Goal: Information Seeking & Learning: Learn about a topic

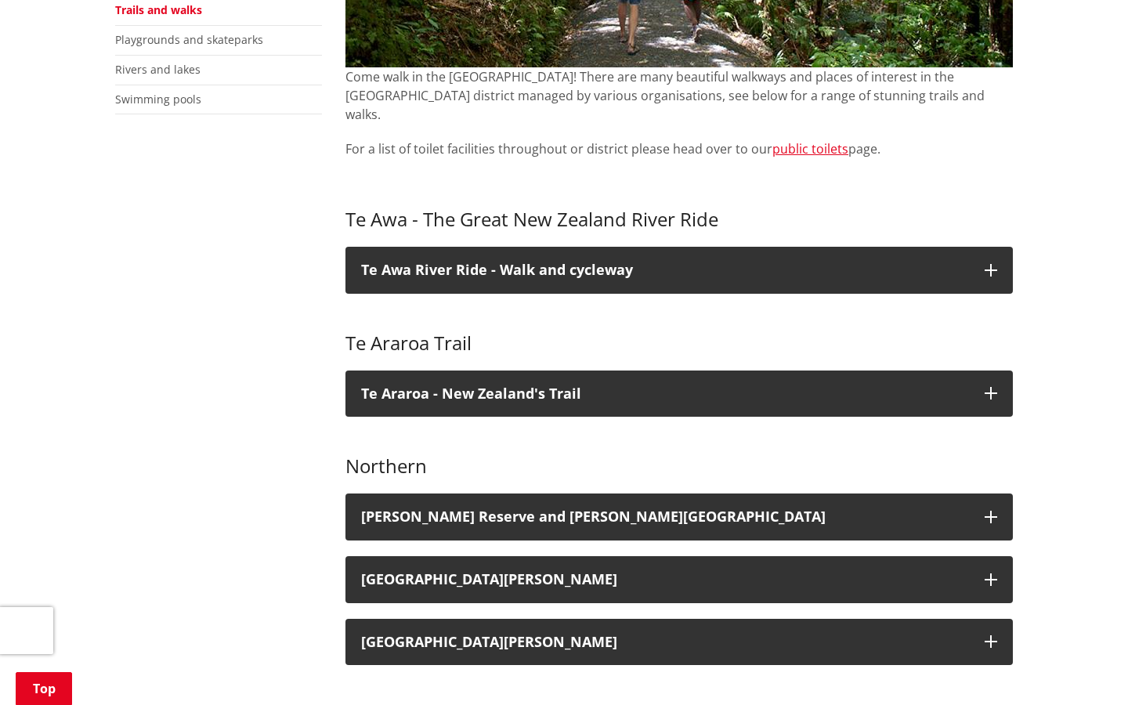
scroll to position [494, 0]
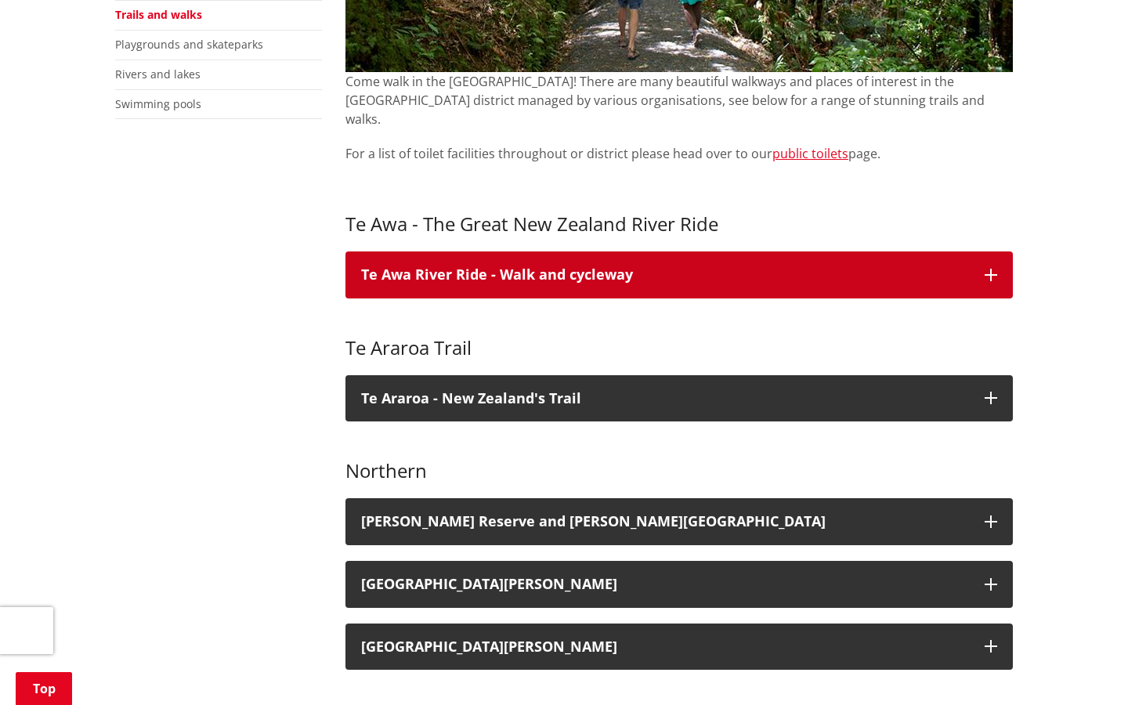
click at [999, 251] on button "Te Awa River Ride - Walk and cycleway" at bounding box center [678, 274] width 667 height 47
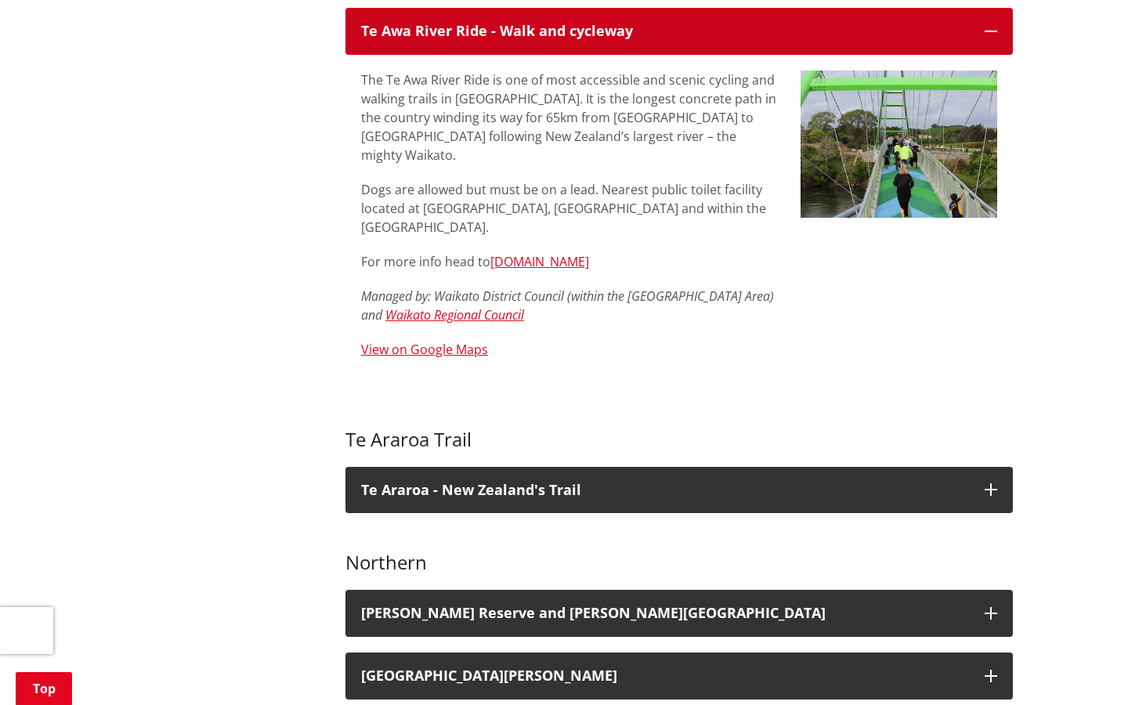
scroll to position [743, 0]
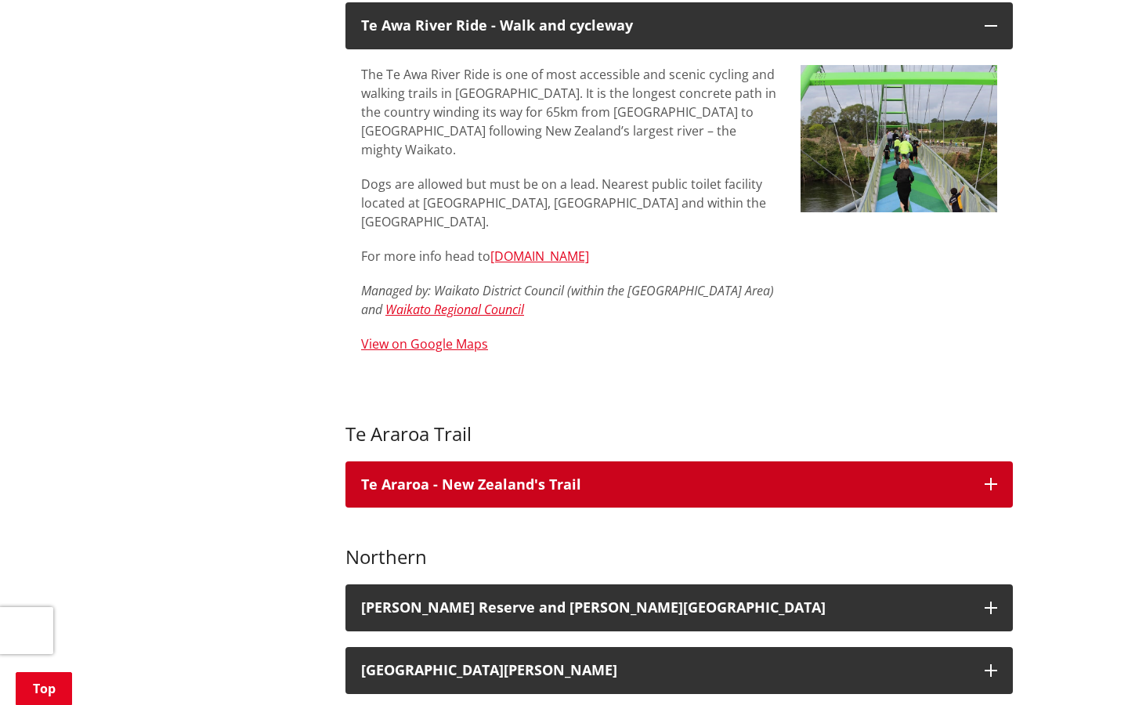
click at [994, 478] on icon "button" at bounding box center [991, 484] width 13 height 13
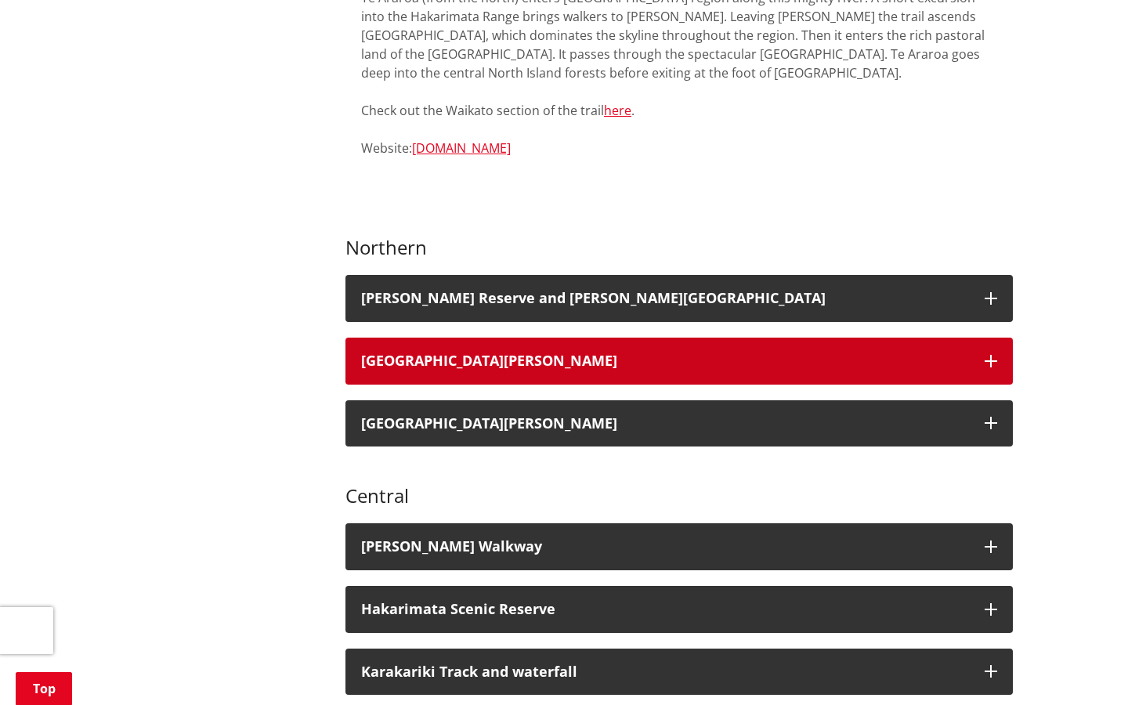
scroll to position [1564, 0]
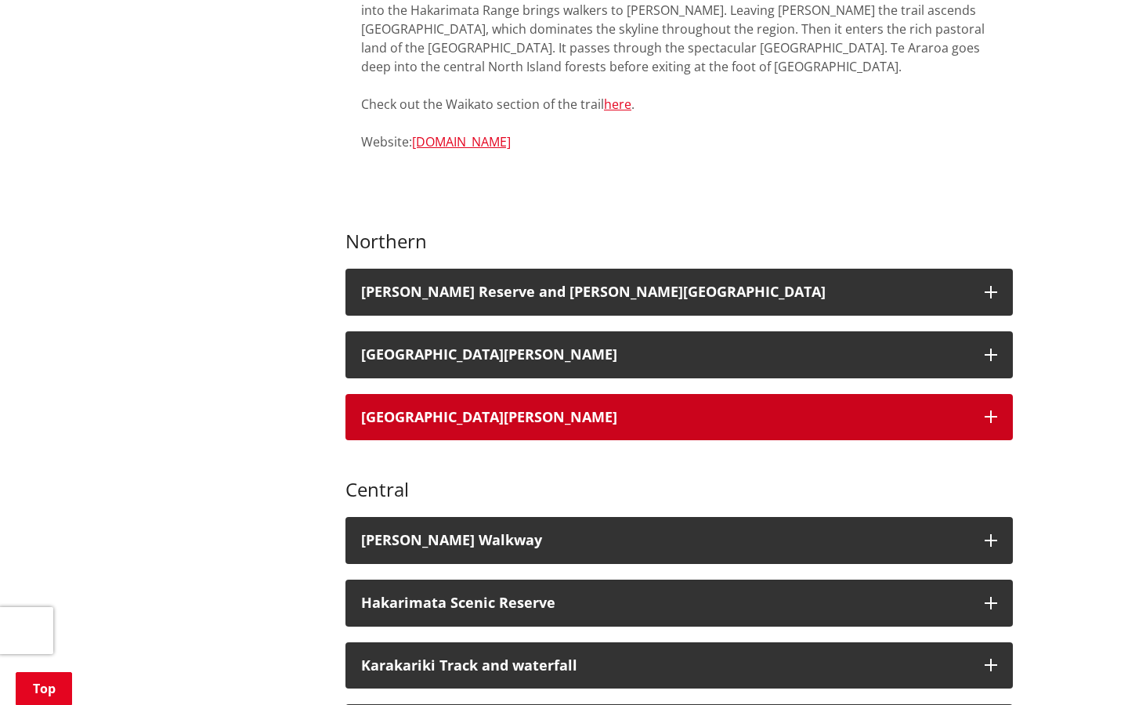
click at [992, 411] on icon "button" at bounding box center [991, 417] width 13 height 13
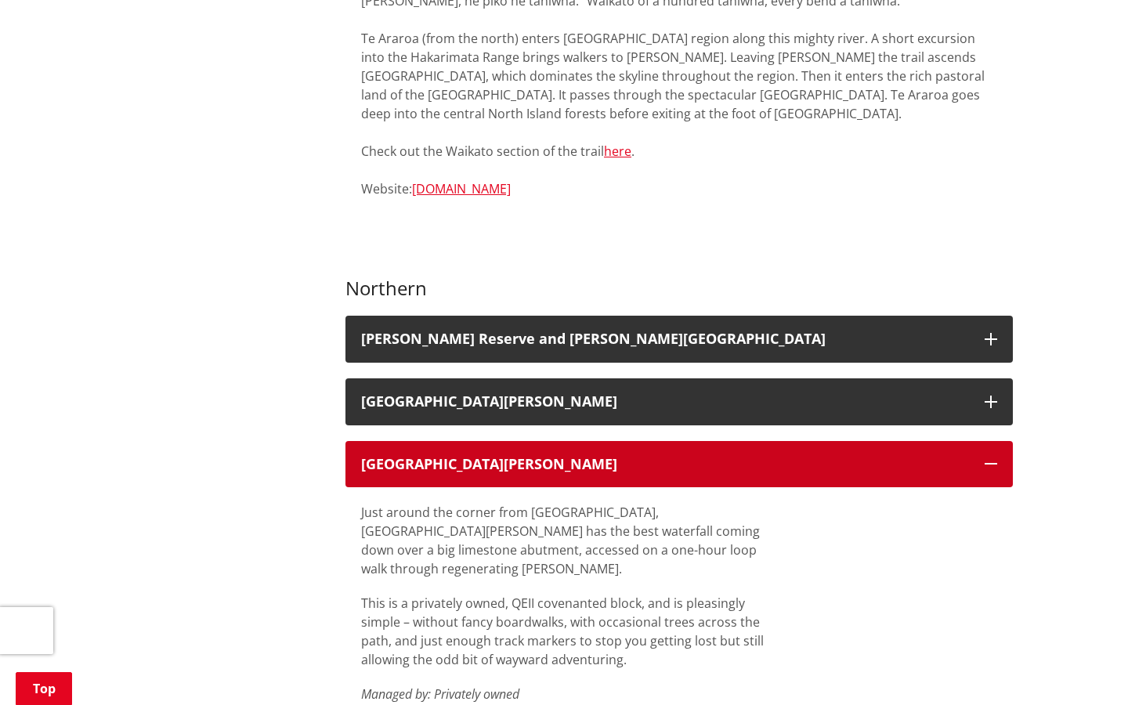
scroll to position [1516, 0]
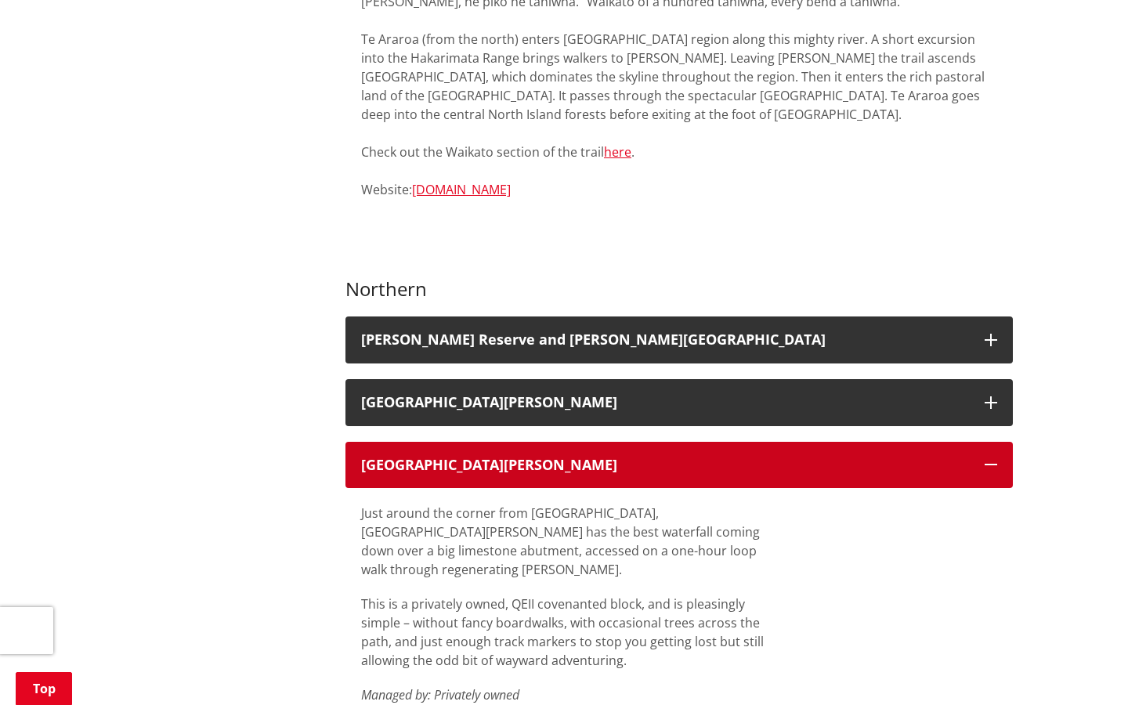
click at [995, 442] on button "[GEOGRAPHIC_DATA][PERSON_NAME]" at bounding box center [678, 465] width 667 height 47
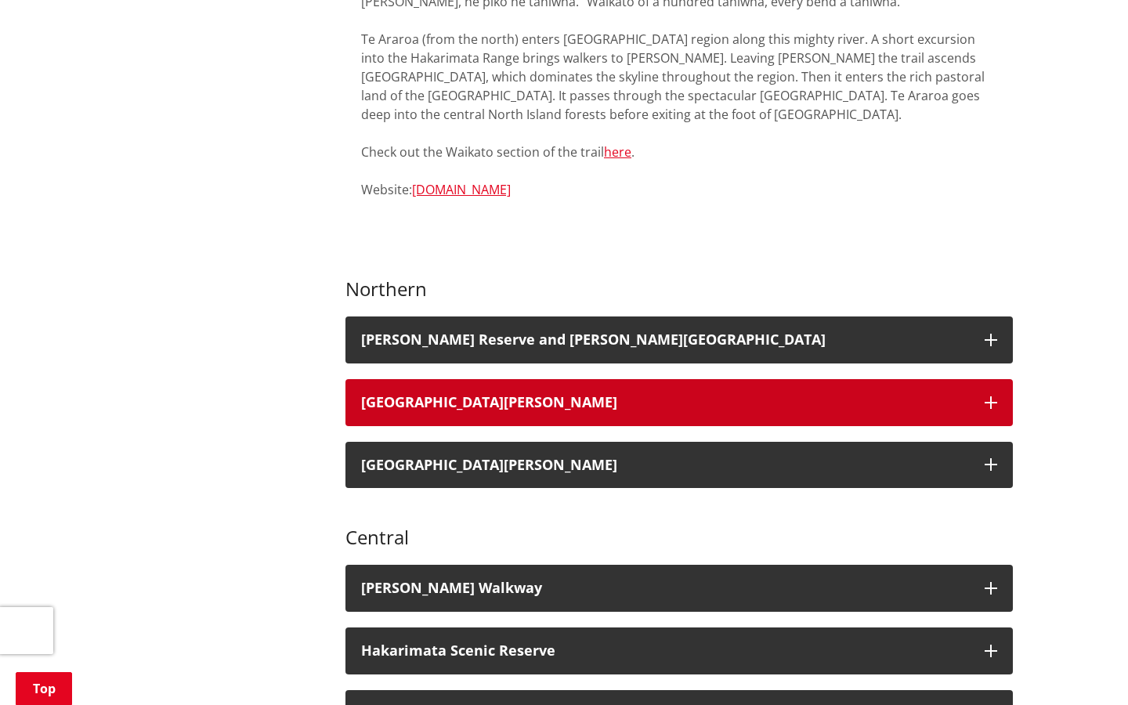
click at [995, 396] on icon "button" at bounding box center [991, 402] width 13 height 13
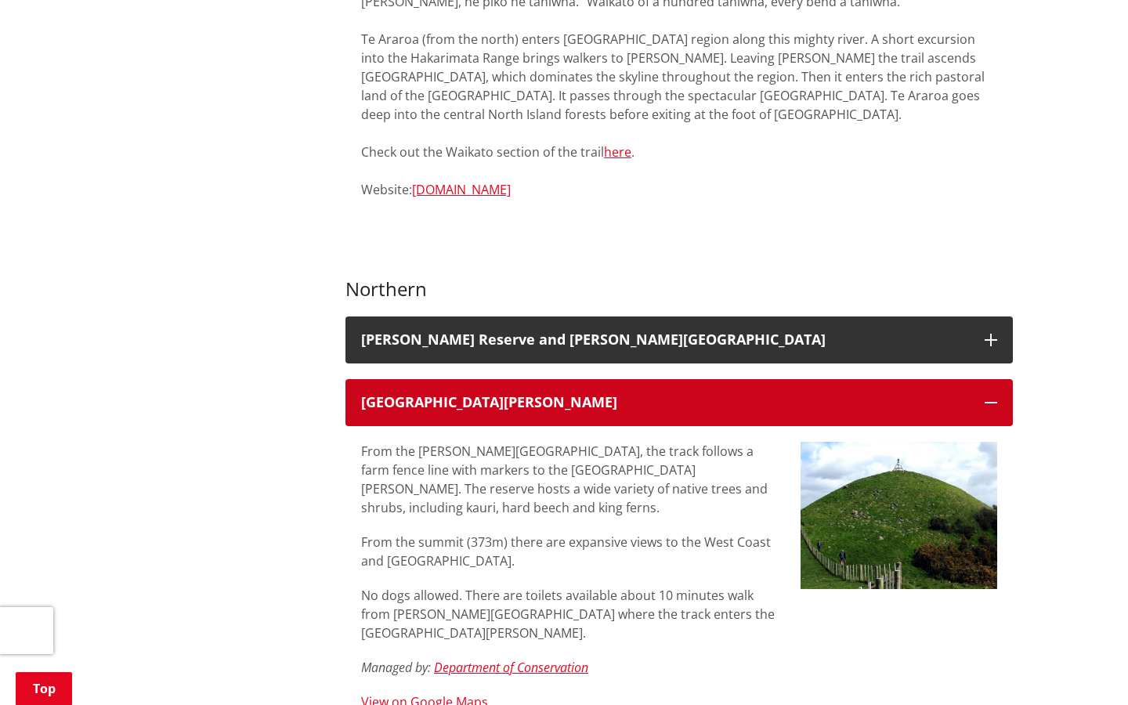
click at [995, 396] on icon "button" at bounding box center [991, 402] width 13 height 13
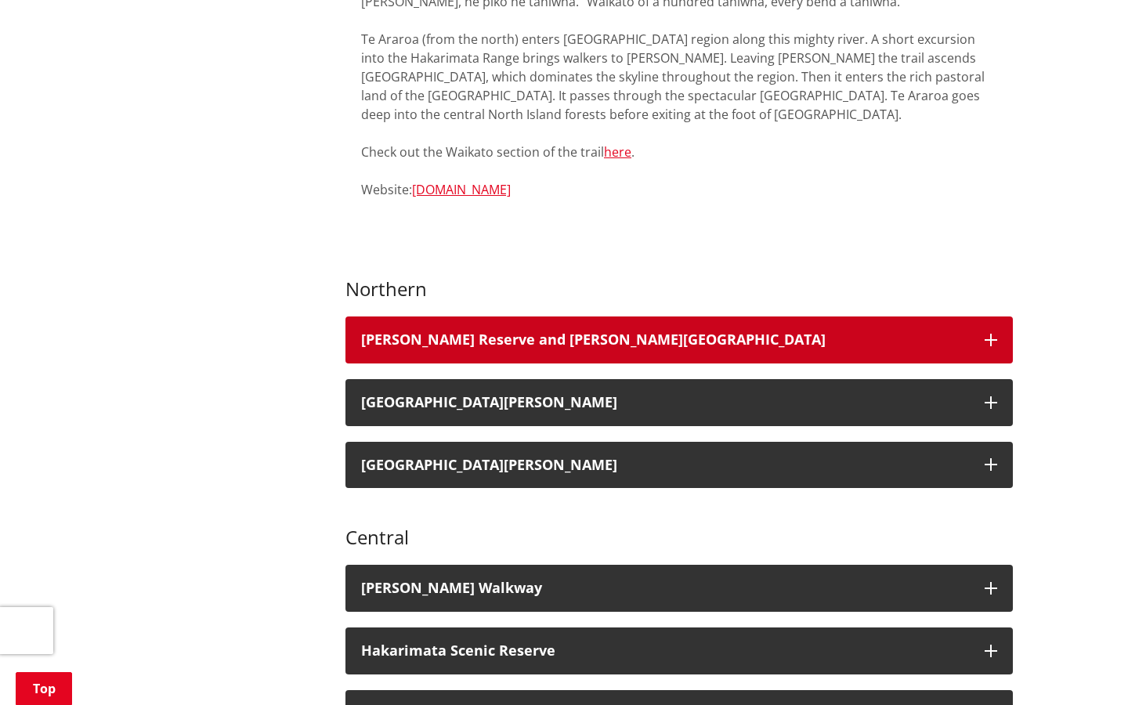
click at [994, 317] on button "[PERSON_NAME] Reserve and [PERSON_NAME][GEOGRAPHIC_DATA]" at bounding box center [678, 340] width 667 height 47
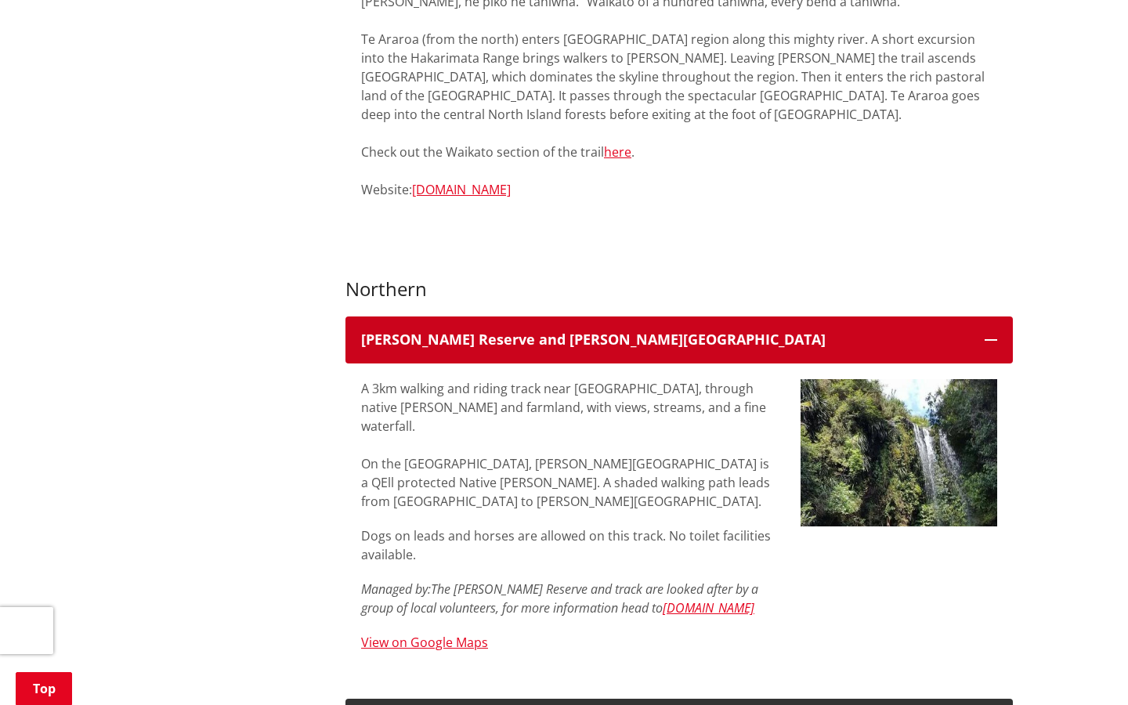
scroll to position [1524, 0]
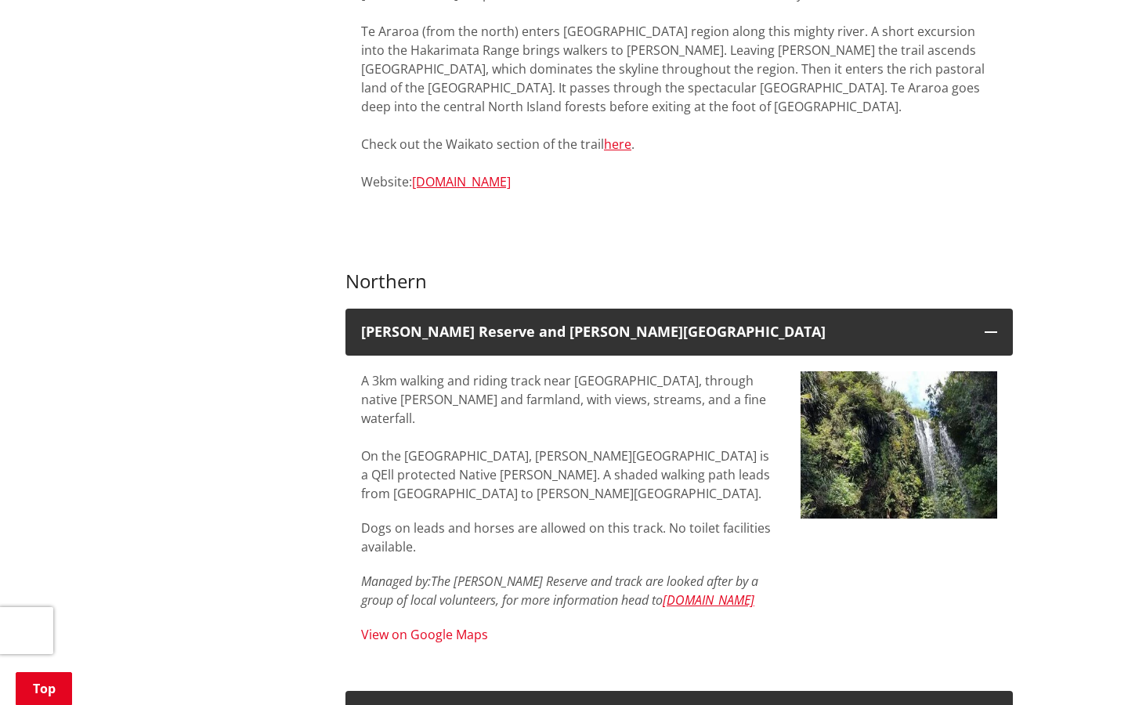
click at [470, 626] on link "View on Google Maps" at bounding box center [424, 634] width 127 height 17
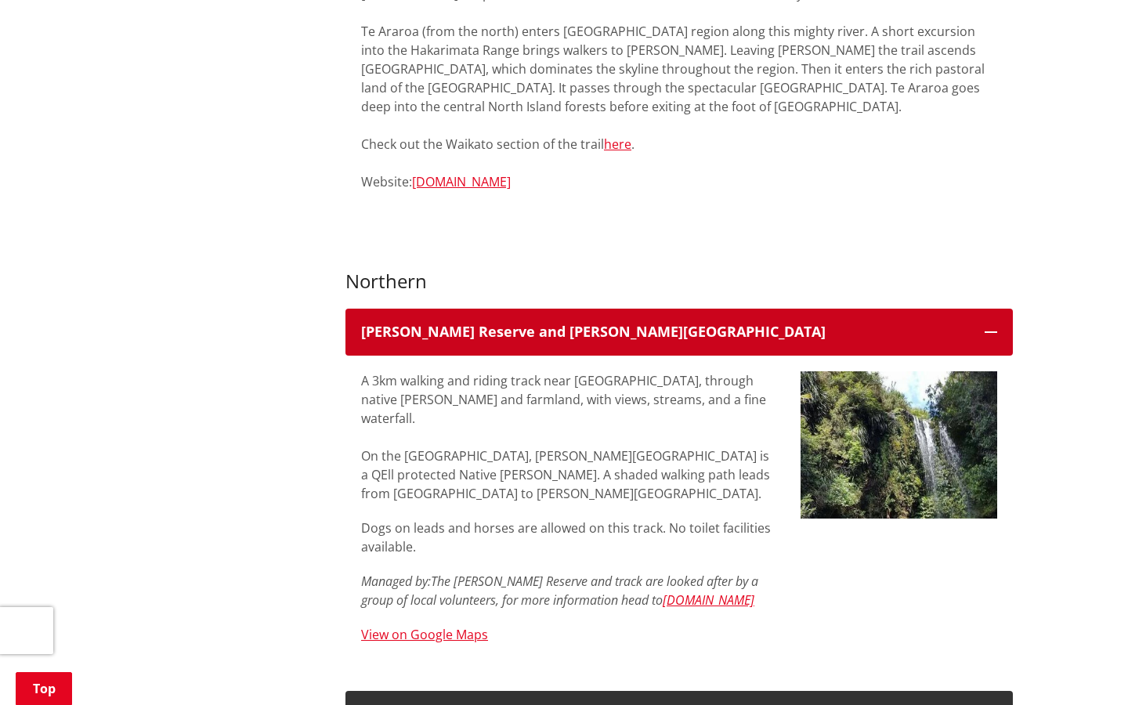
click at [993, 326] on icon "button" at bounding box center [991, 332] width 13 height 13
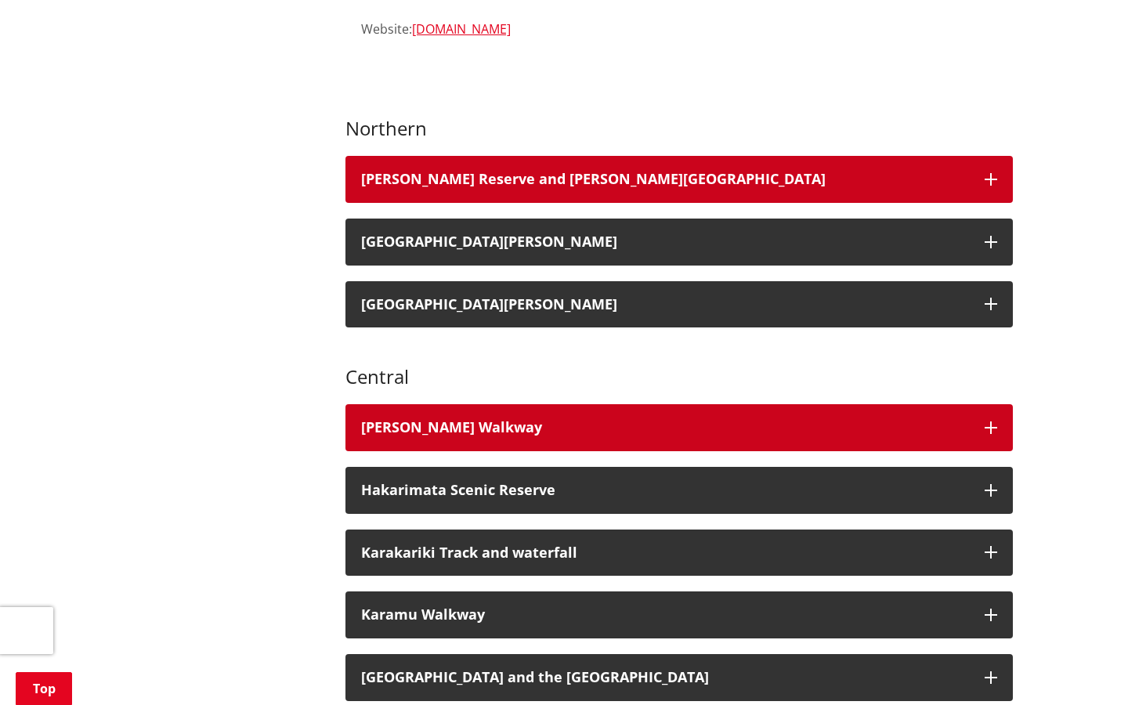
scroll to position [1678, 0]
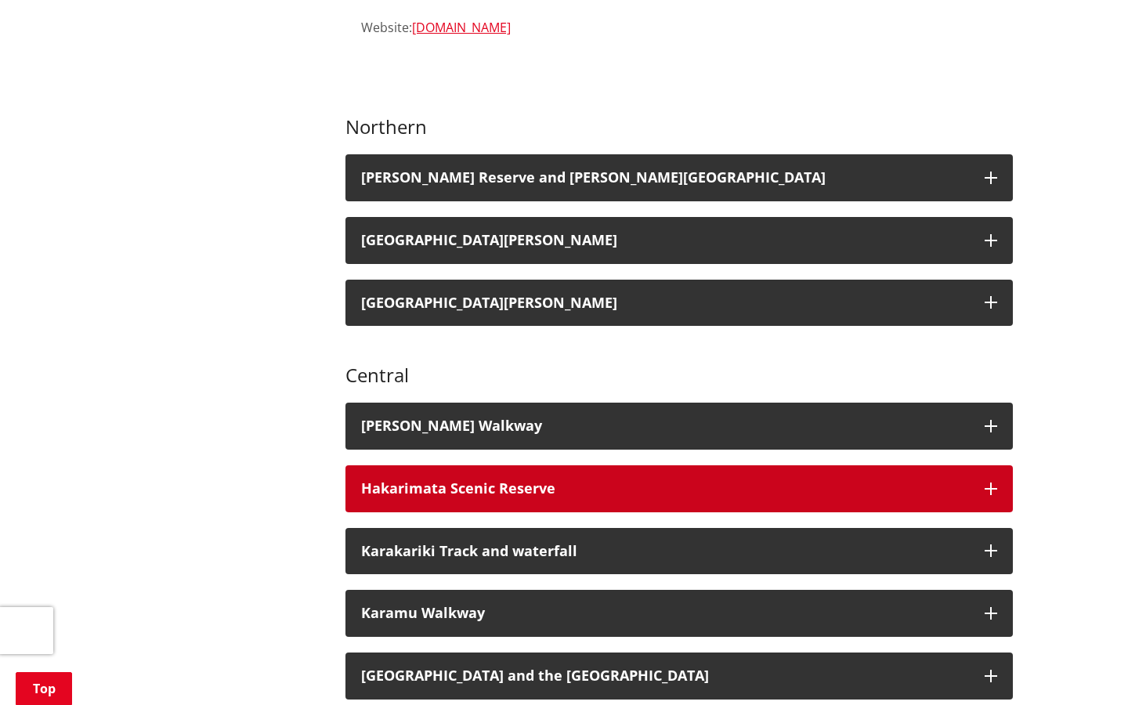
click at [997, 483] on icon "button" at bounding box center [991, 489] width 13 height 13
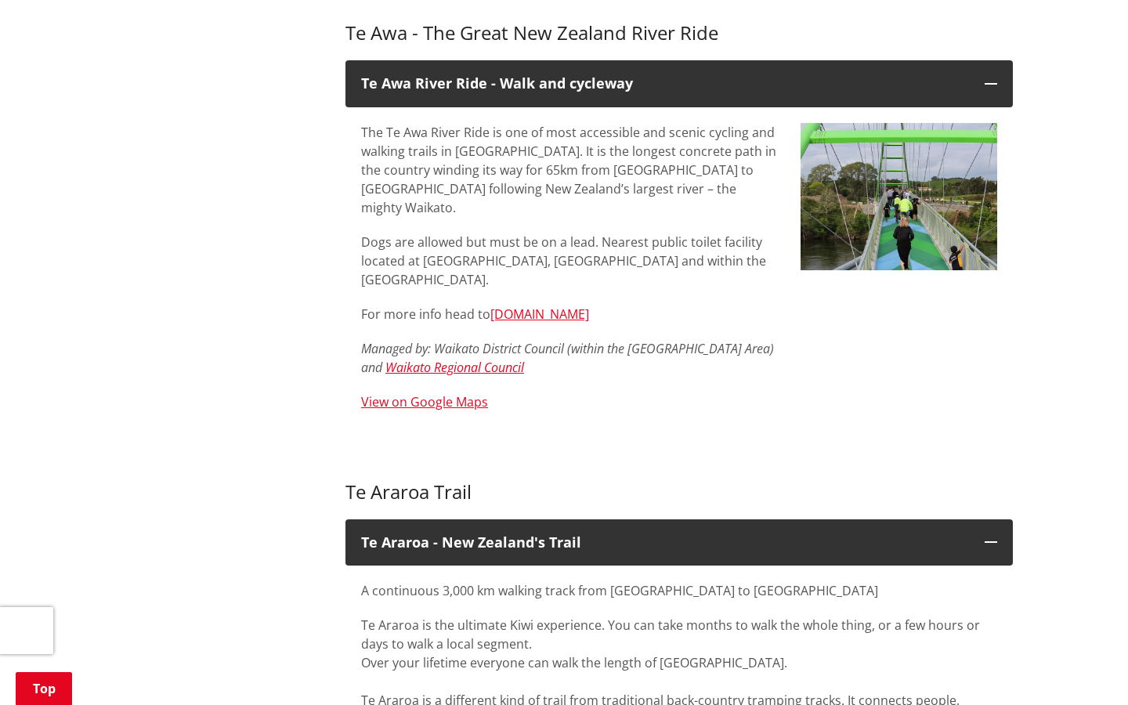
scroll to position [673, 0]
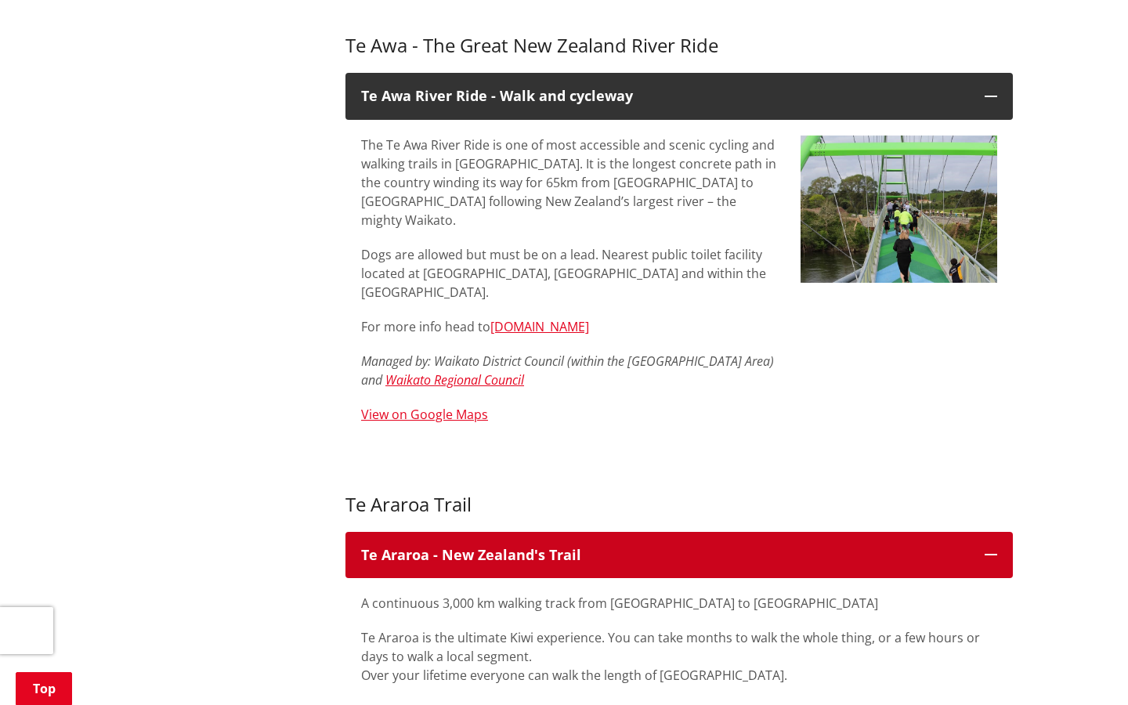
click at [996, 548] on icon "button" at bounding box center [991, 554] width 13 height 13
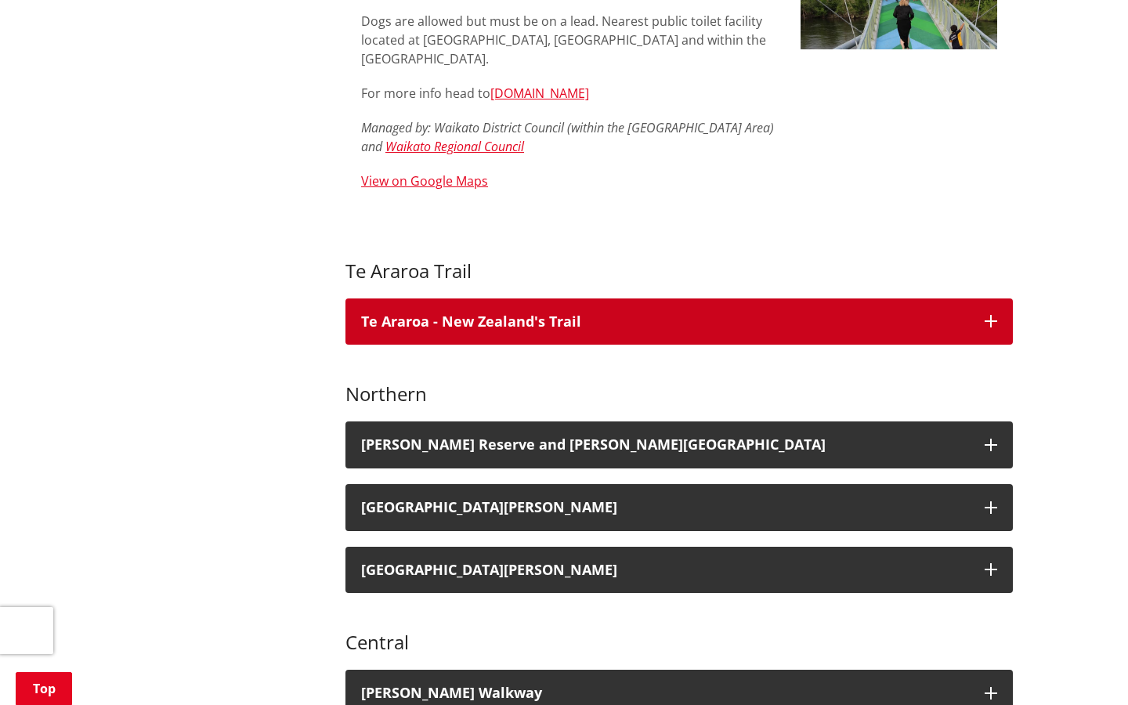
scroll to position [950, 0]
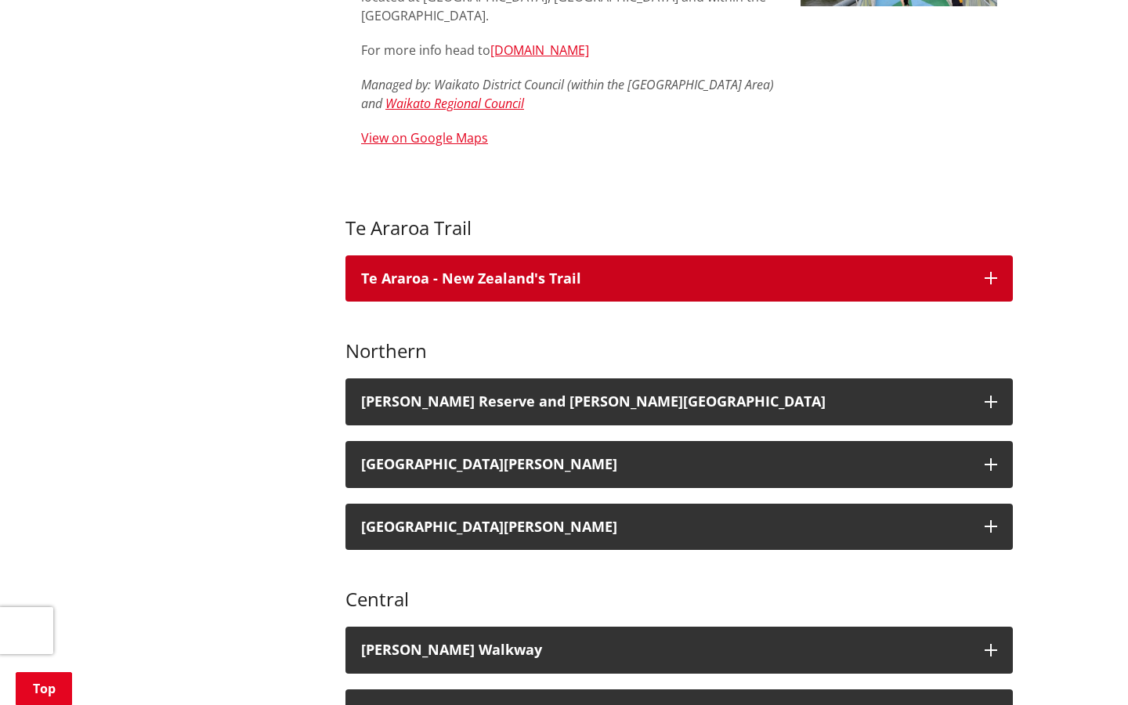
click at [989, 255] on button "Te Araroa - New Zealand's Trail" at bounding box center [678, 278] width 667 height 47
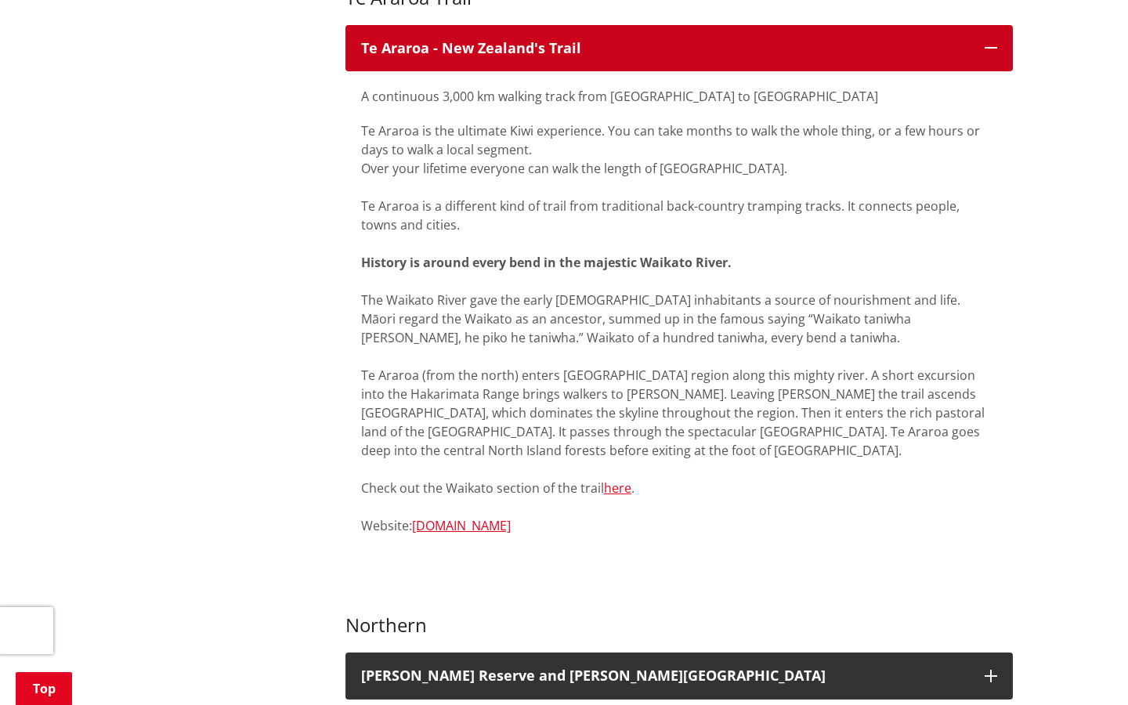
scroll to position [1184, 0]
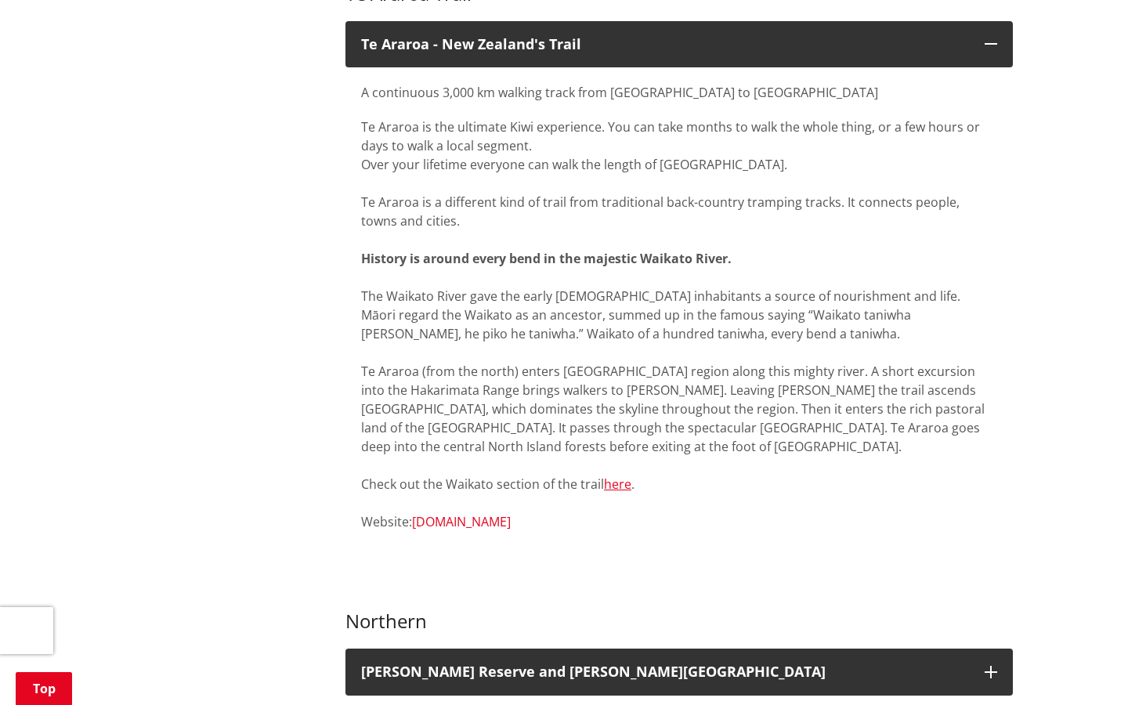
click at [483, 513] on link "[DOMAIN_NAME]" at bounding box center [461, 521] width 99 height 17
